Goal: Contribute content

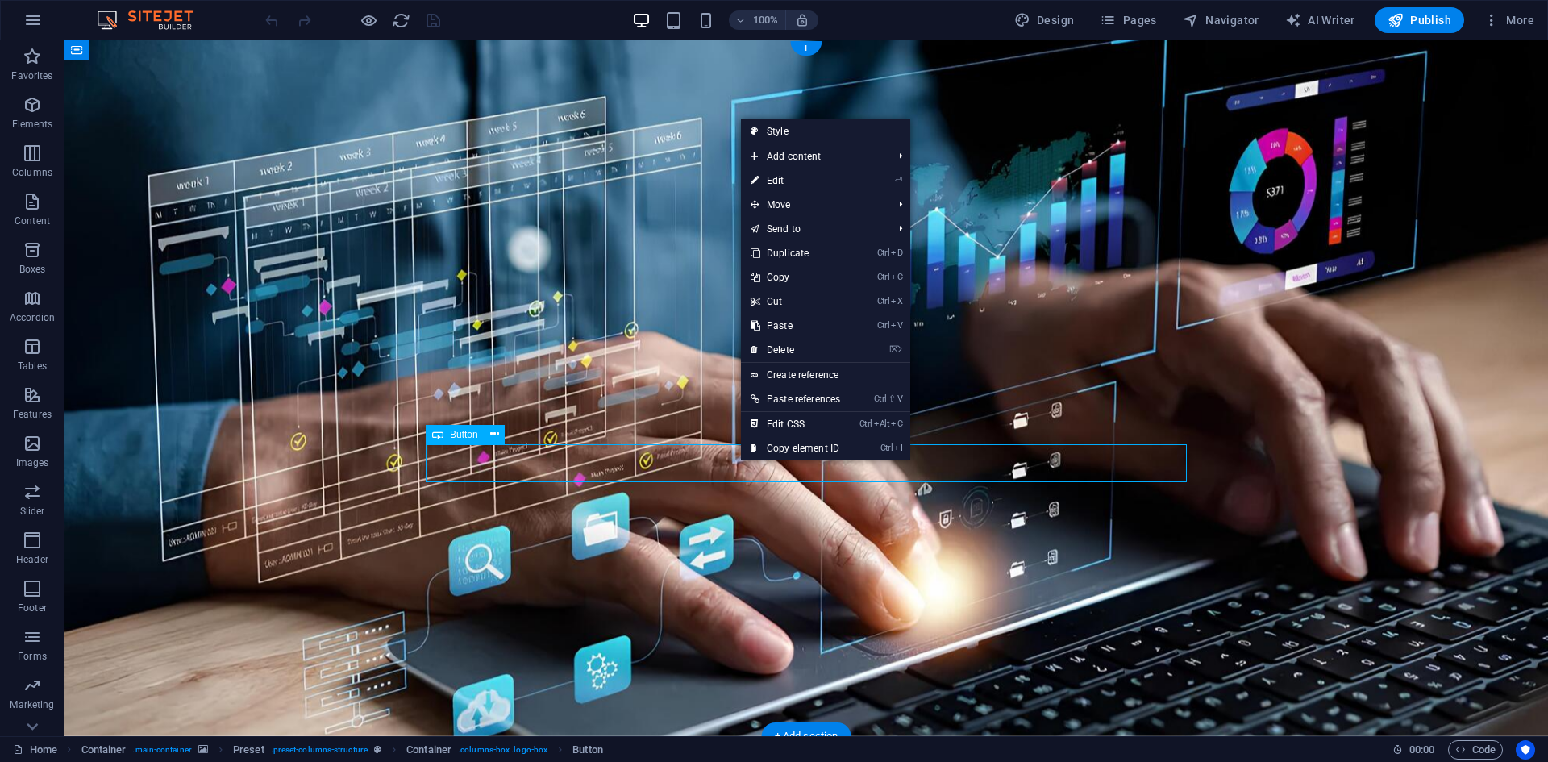
select select "px"
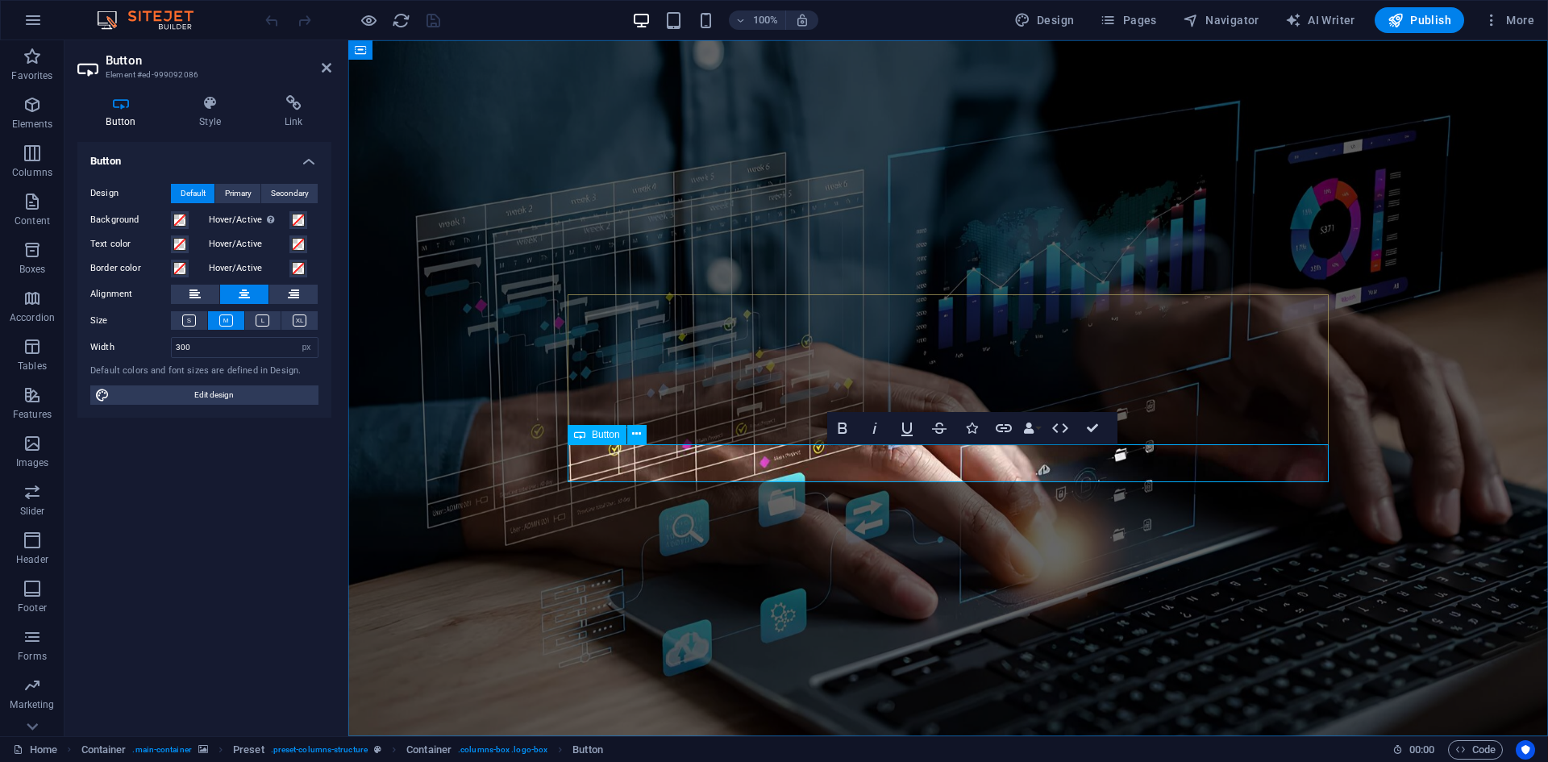
click at [267, 106] on icon at bounding box center [294, 103] width 76 height 16
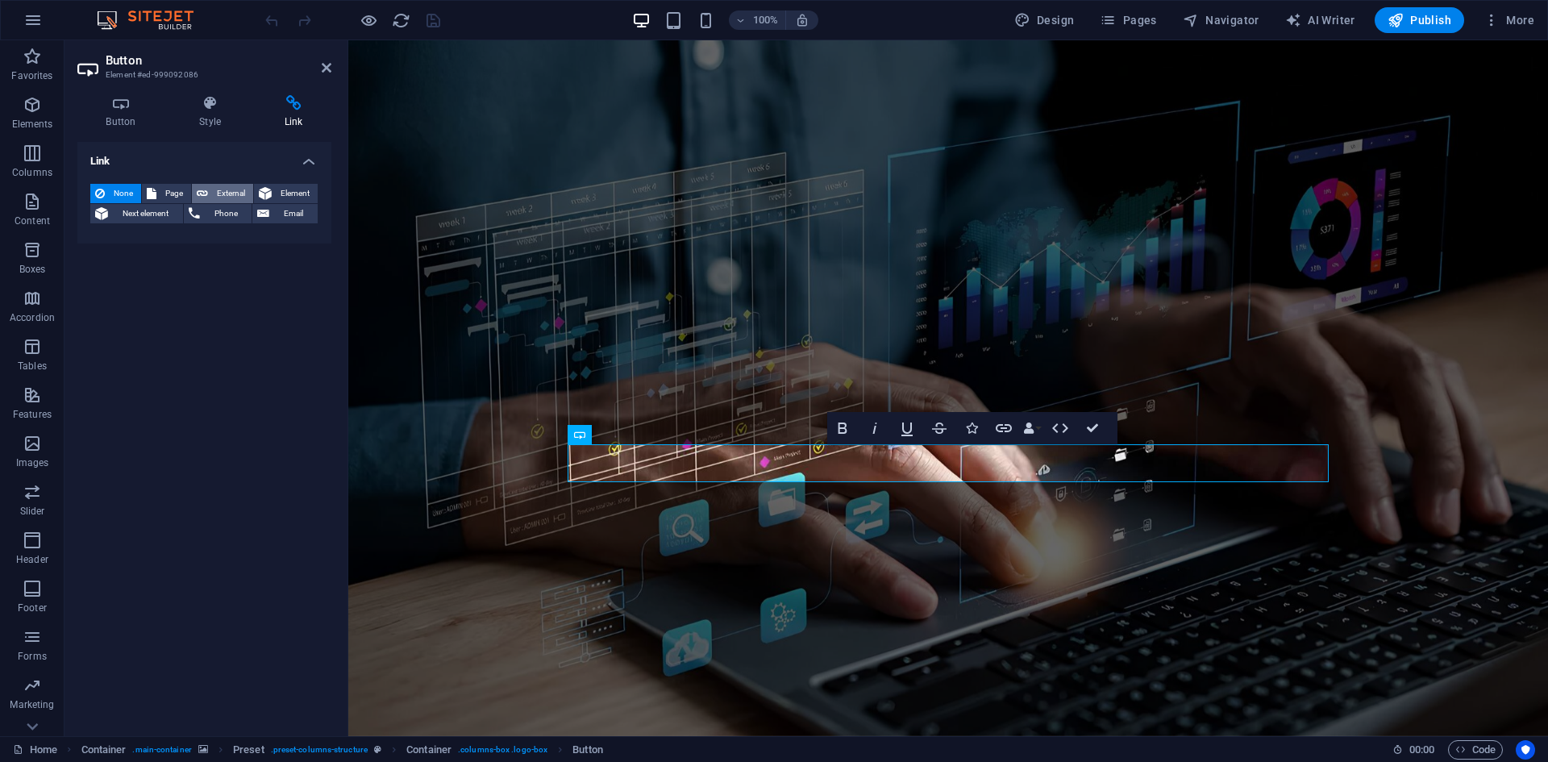
click at [226, 192] on span "External" at bounding box center [230, 193] width 35 height 19
select select "blank"
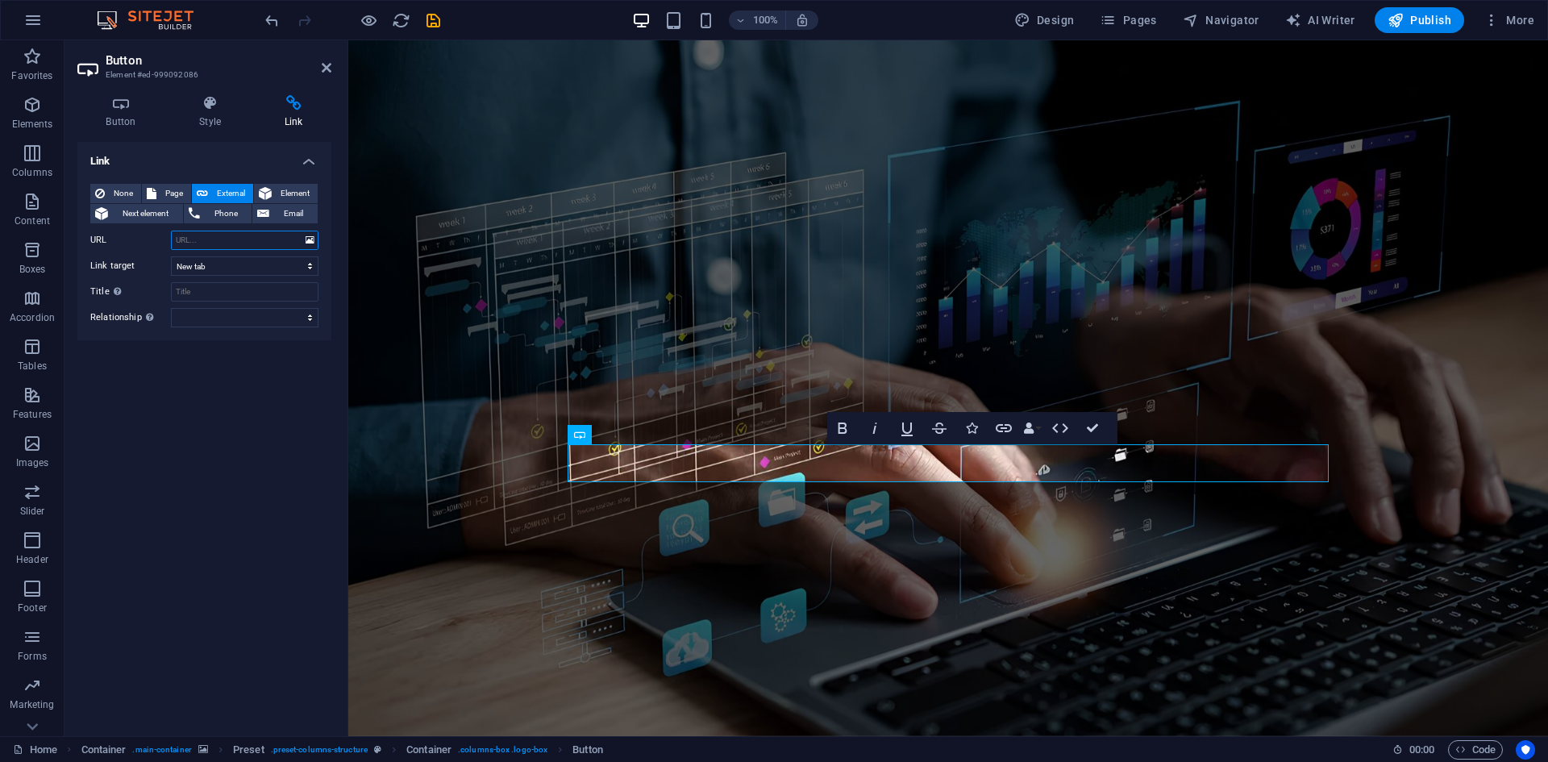
paste input "[URL][DOMAIN_NAME][DOMAIN_NAME][DOMAIN_NAME]"
type input "[URL][DOMAIN_NAME][DOMAIN_NAME][DOMAIN_NAME]"
click at [238, 269] on select "New tab Same tab Overlay" at bounding box center [245, 265] width 148 height 19
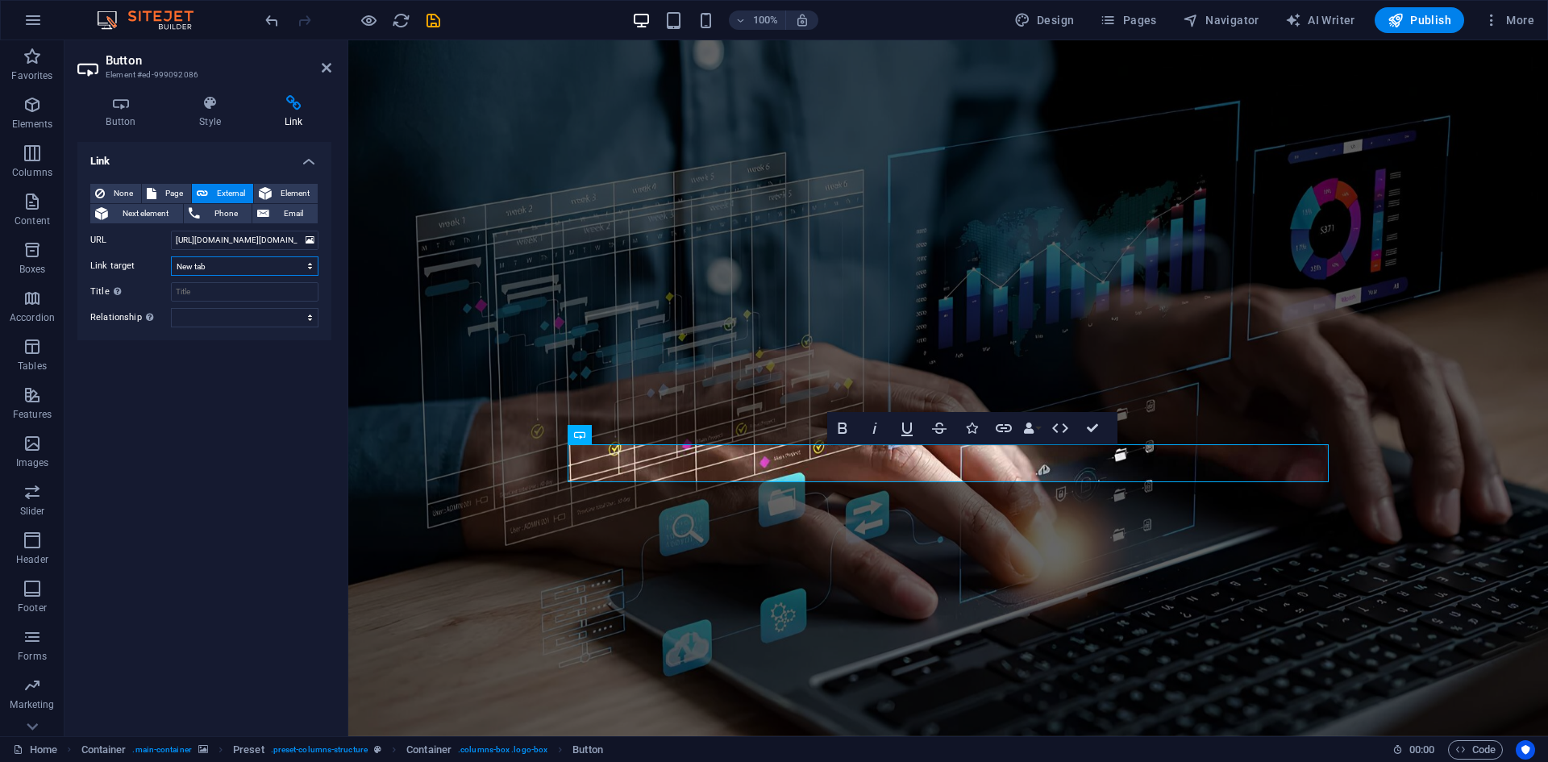
select select
click at [171, 256] on select "New tab Same tab Overlay" at bounding box center [245, 265] width 148 height 19
click at [1434, 23] on span "Publish" at bounding box center [1419, 20] width 64 height 16
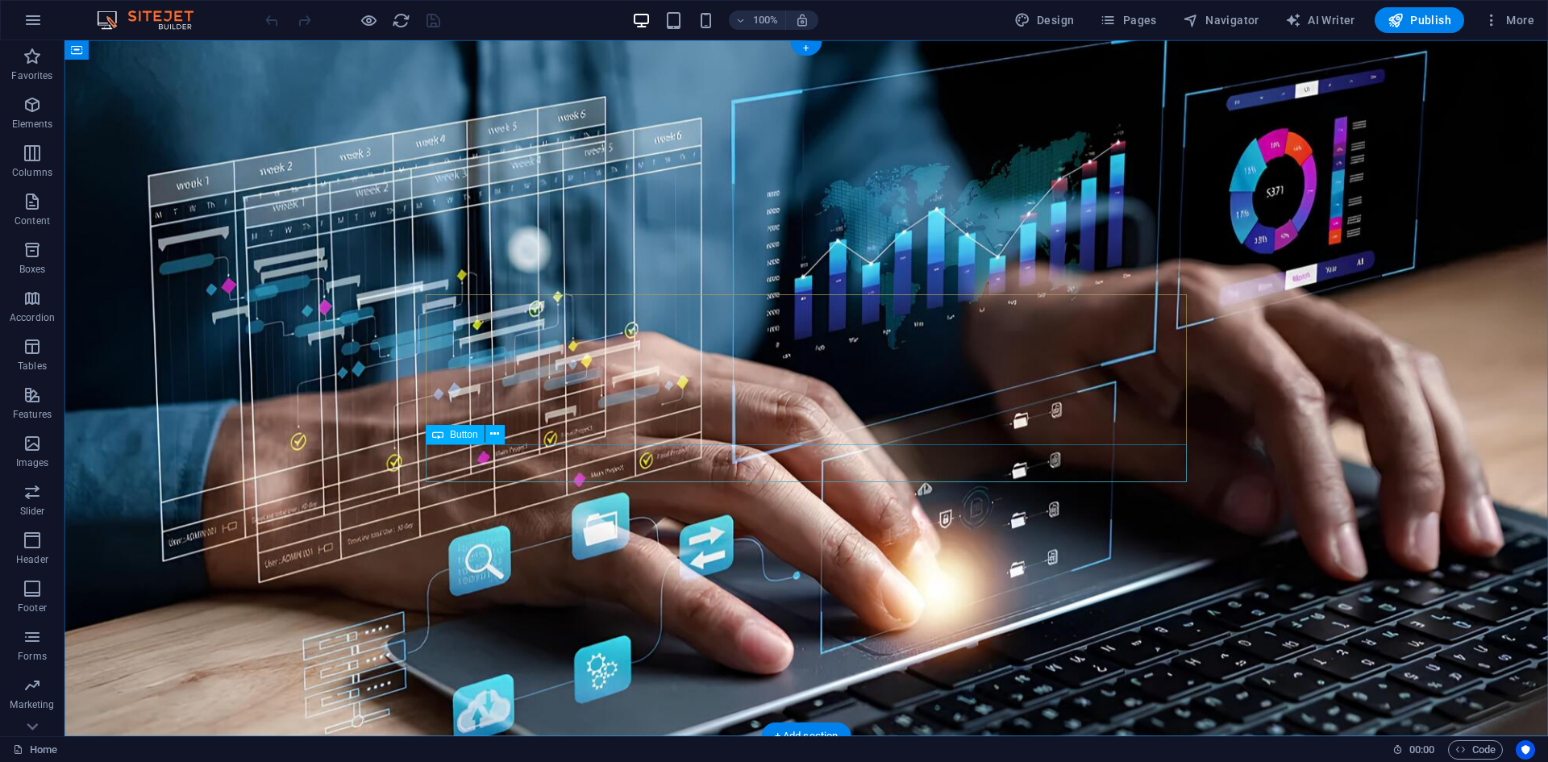
select select "px"
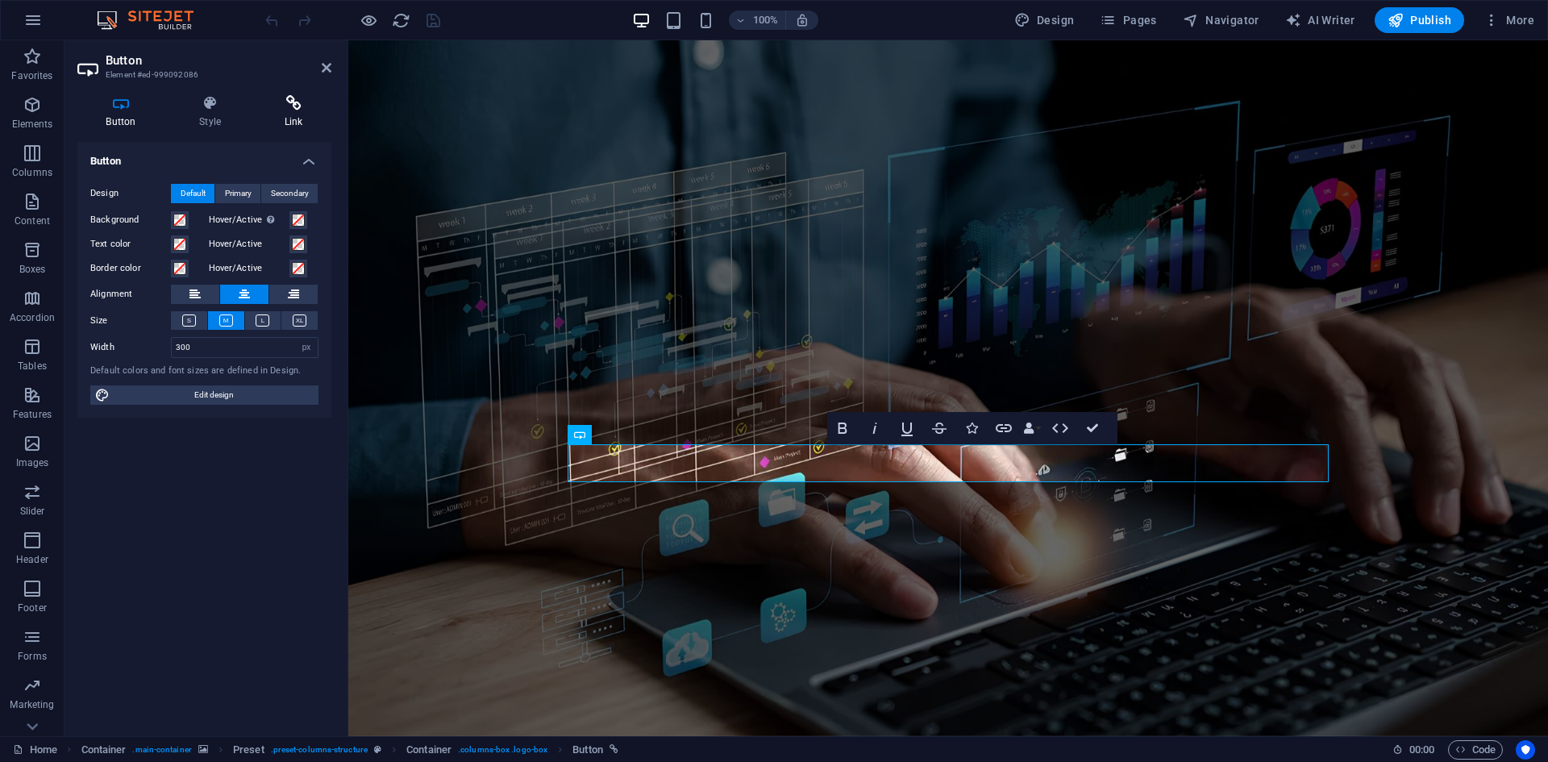
click at [299, 114] on h4 "Link" at bounding box center [294, 112] width 76 height 34
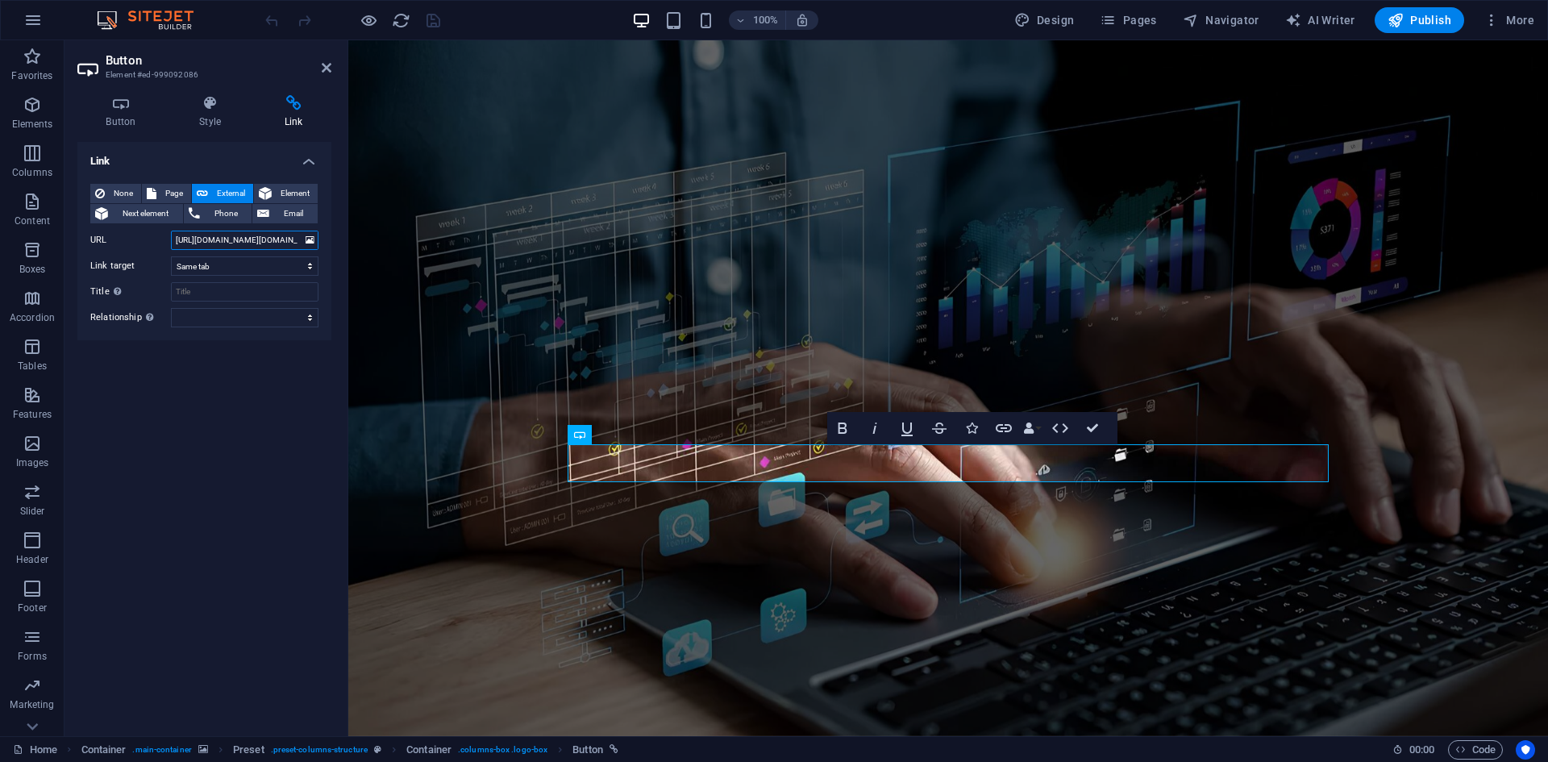
click at [233, 237] on input "[URL][DOMAIN_NAME][DOMAIN_NAME][DOMAIN_NAME]" at bounding box center [245, 240] width 148 height 19
paste input "https://app.powerbi.com/singleSignOn?ru=https%3A%2F%2Fapp.powerbi.com%2Fhome%3F…"
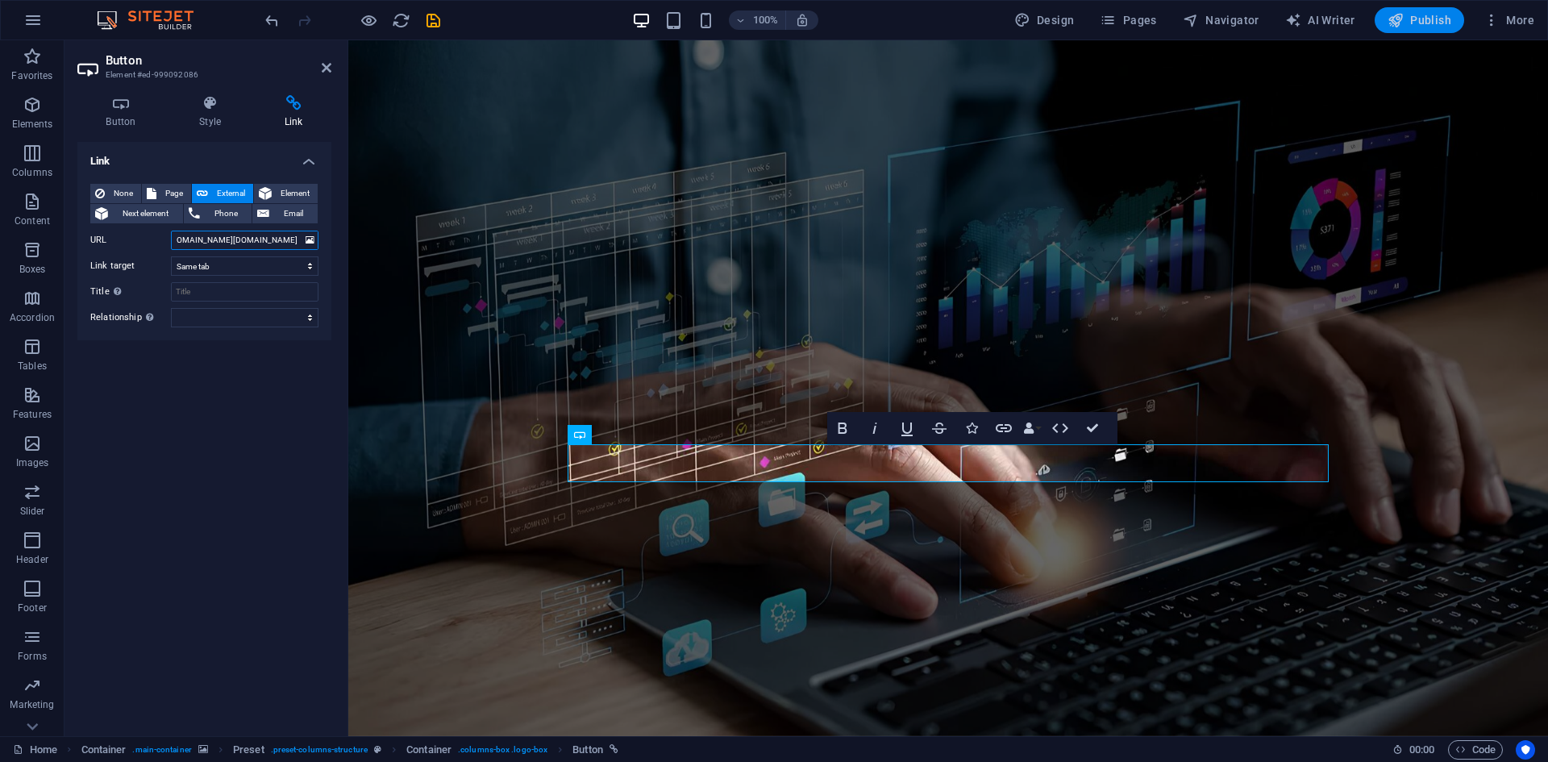
type input "https://app.powerbi.com/singleSignOn?ru=https%3A%2F%2Fapp.powerbi.com%2Fhome%3F…"
click at [1402, 22] on icon "button" at bounding box center [1395, 20] width 16 height 16
